Goal: Task Accomplishment & Management: Use online tool/utility

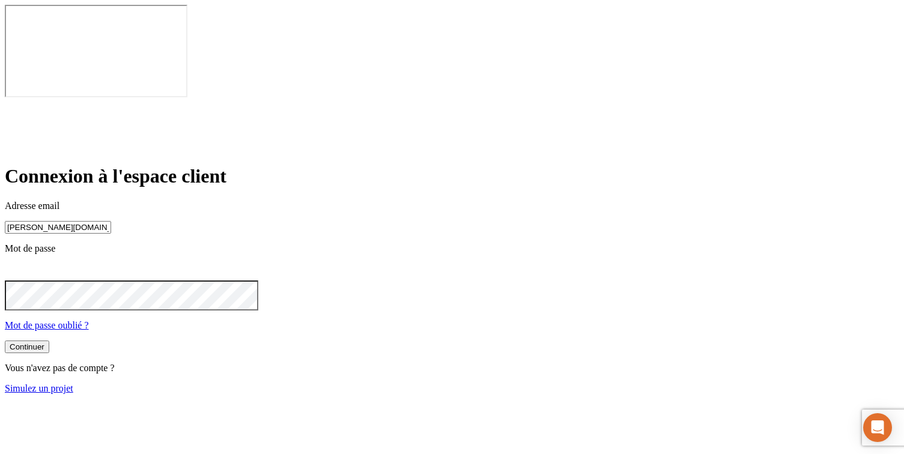
click at [111, 221] on input "[PERSON_NAME][DOMAIN_NAME][EMAIL_ADDRESS][DOMAIN_NAME]" at bounding box center [58, 227] width 106 height 13
type input "[PERSON_NAME][DOMAIN_NAME][EMAIL_ADDRESS][DOMAIN_NAME]"
click at [49, 342] on button "Continuer" at bounding box center [27, 348] width 44 height 13
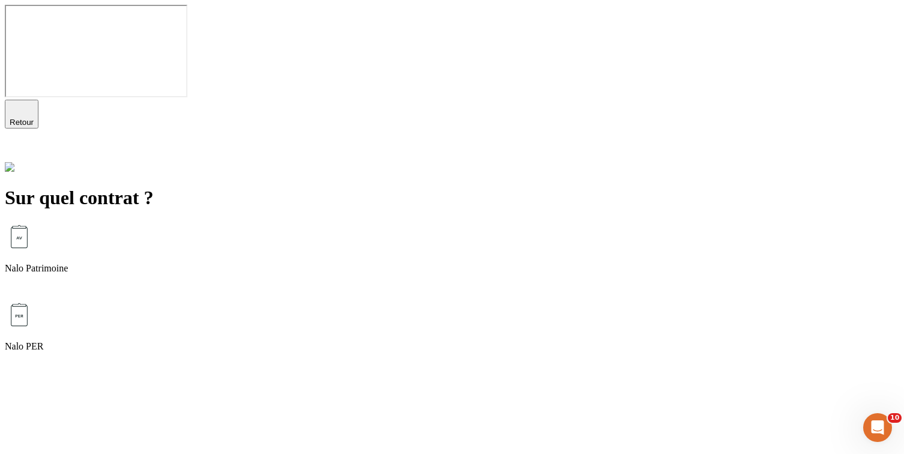
click at [444, 222] on div "Nalo Patrimoine" at bounding box center [452, 261] width 895 height 78
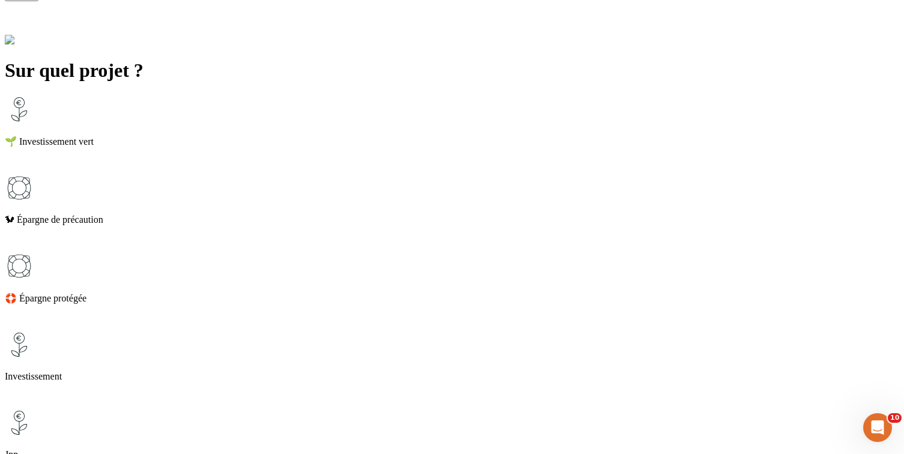
scroll to position [172, 0]
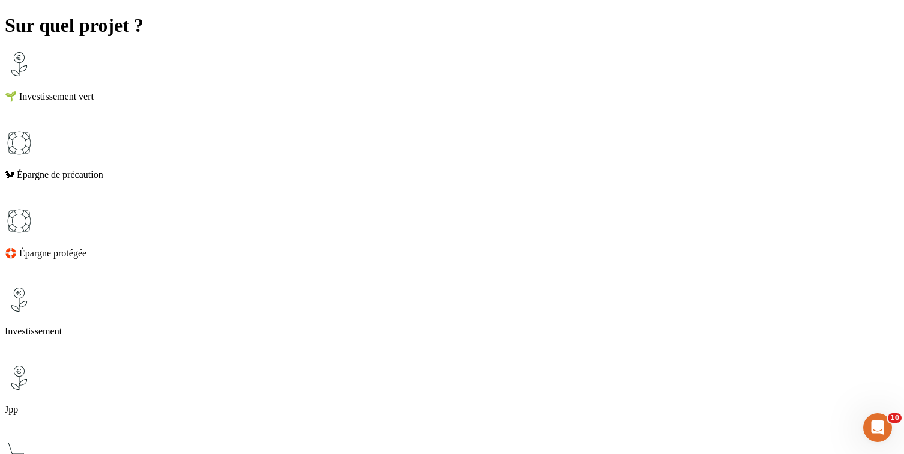
click at [347, 364] on div "Jpp" at bounding box center [452, 403] width 895 height 78
